Goal: Transaction & Acquisition: Purchase product/service

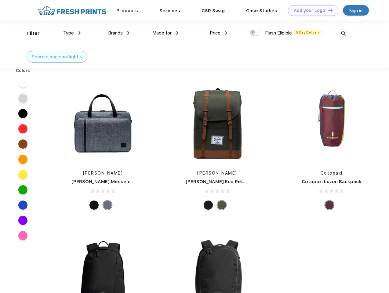
scroll to position [0, 0]
click at [311, 10] on link "Add your Logo Design Tool" at bounding box center [313, 10] width 50 height 11
click at [0, 0] on div "Design Tool" at bounding box center [0, 0] width 0 height 0
click at [328, 10] on link "Add your Logo Design Tool" at bounding box center [313, 10] width 50 height 11
click at [29, 33] on div "Filter" at bounding box center [33, 33] width 13 height 7
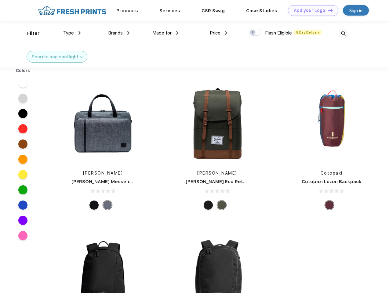
click at [72, 33] on span "Type" at bounding box center [68, 32] width 11 height 5
click at [119, 33] on span "Brands" at bounding box center [115, 32] width 15 height 5
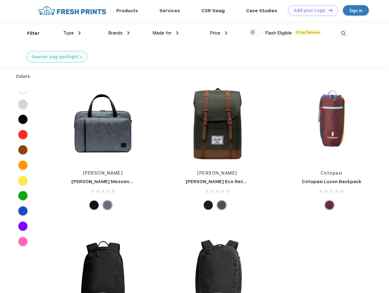
click at [165, 33] on span "Made for" at bounding box center [161, 32] width 19 height 5
click at [219, 33] on span "Price" at bounding box center [215, 32] width 11 height 5
click at [255, 33] on div at bounding box center [255, 32] width 12 height 7
click at [253, 33] on input "checkbox" at bounding box center [251, 31] width 4 height 4
click at [343, 33] on img at bounding box center [343, 33] width 10 height 10
